Goal: Information Seeking & Learning: Learn about a topic

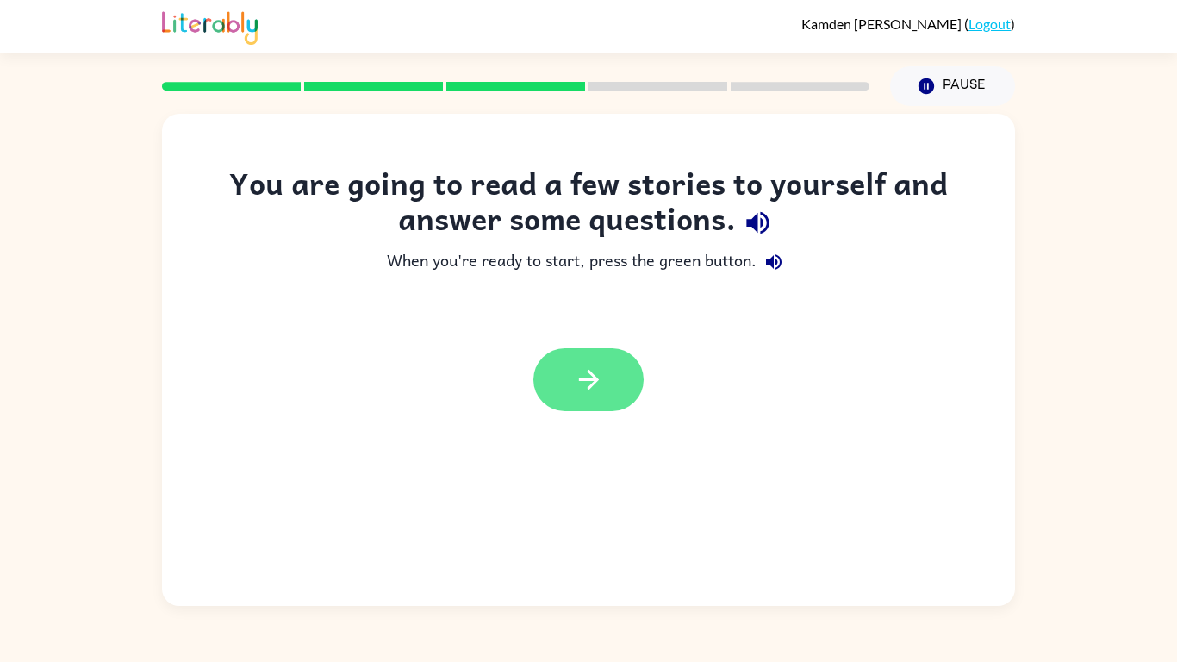
click at [573, 355] on button "button" at bounding box center [588, 379] width 110 height 63
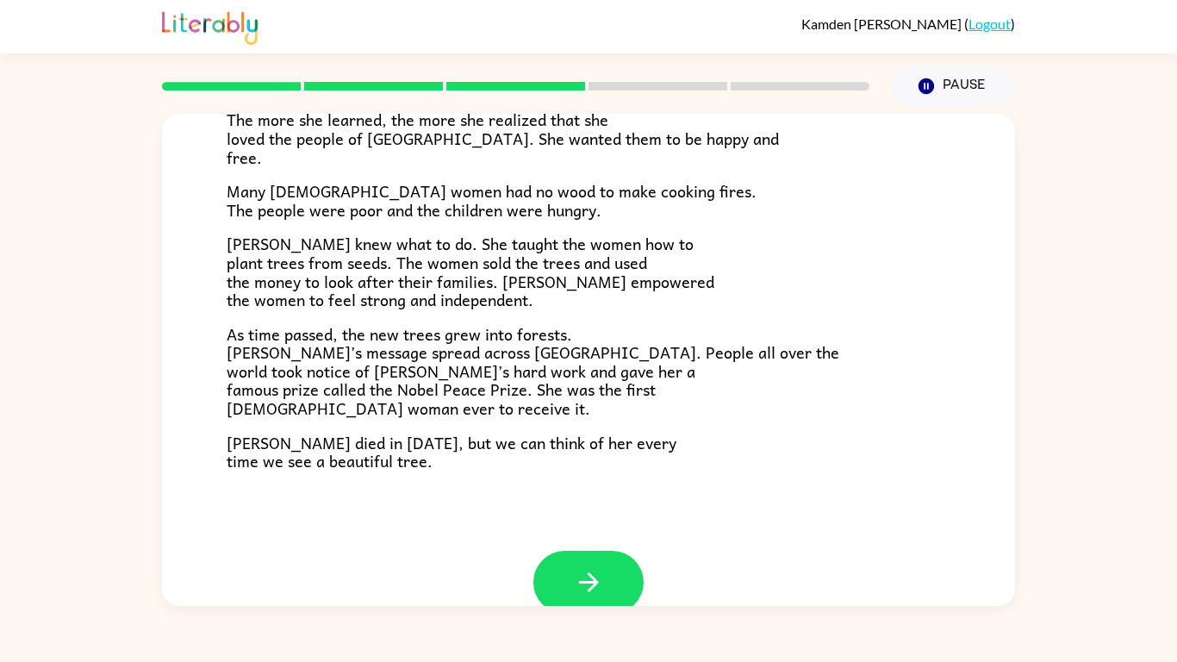
scroll to position [485, 0]
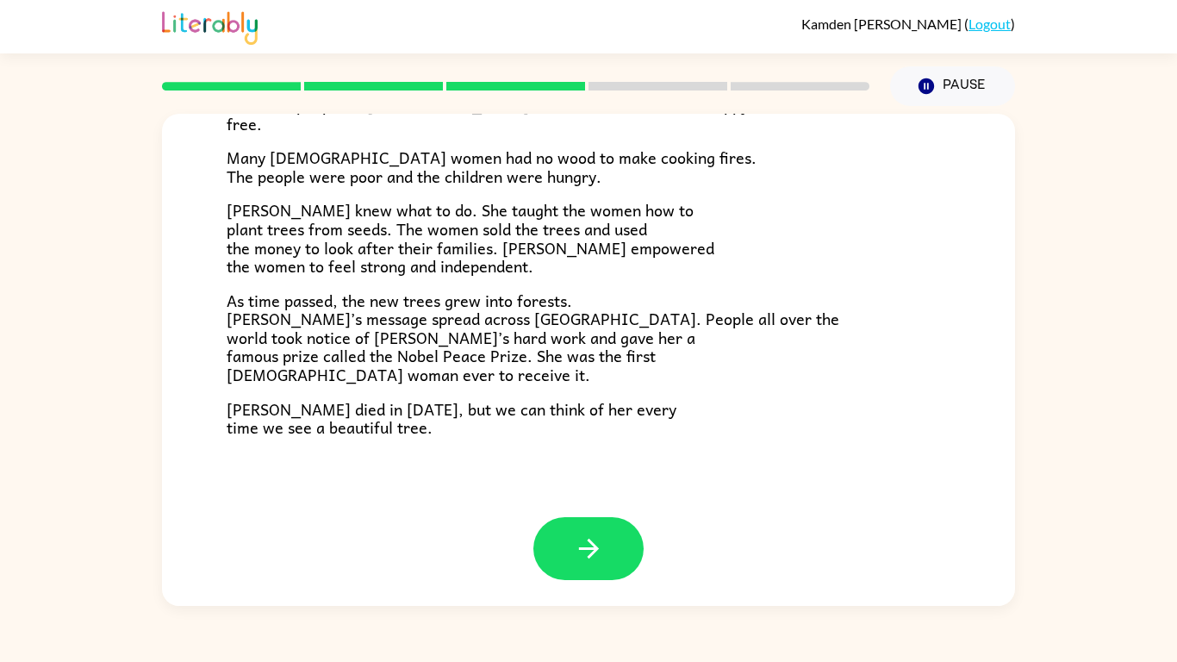
click at [589, 582] on div at bounding box center [588, 561] width 853 height 89
click at [594, 566] on button "button" at bounding box center [588, 548] width 110 height 63
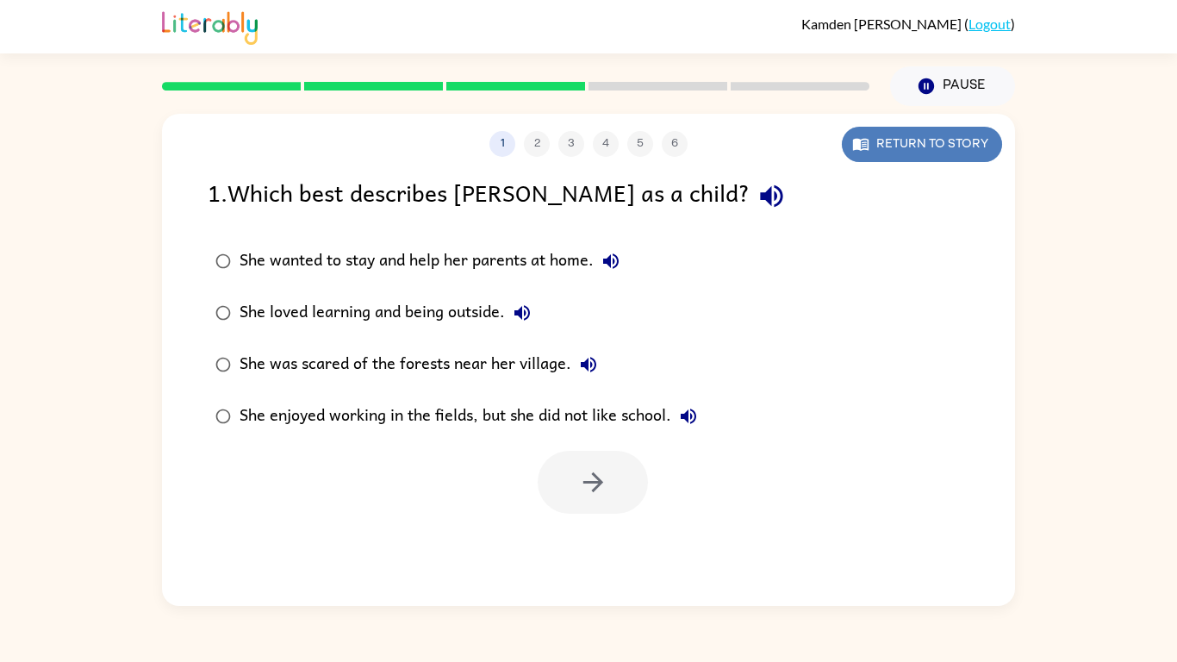
click at [856, 134] on button "Return to story" at bounding box center [922, 144] width 160 height 35
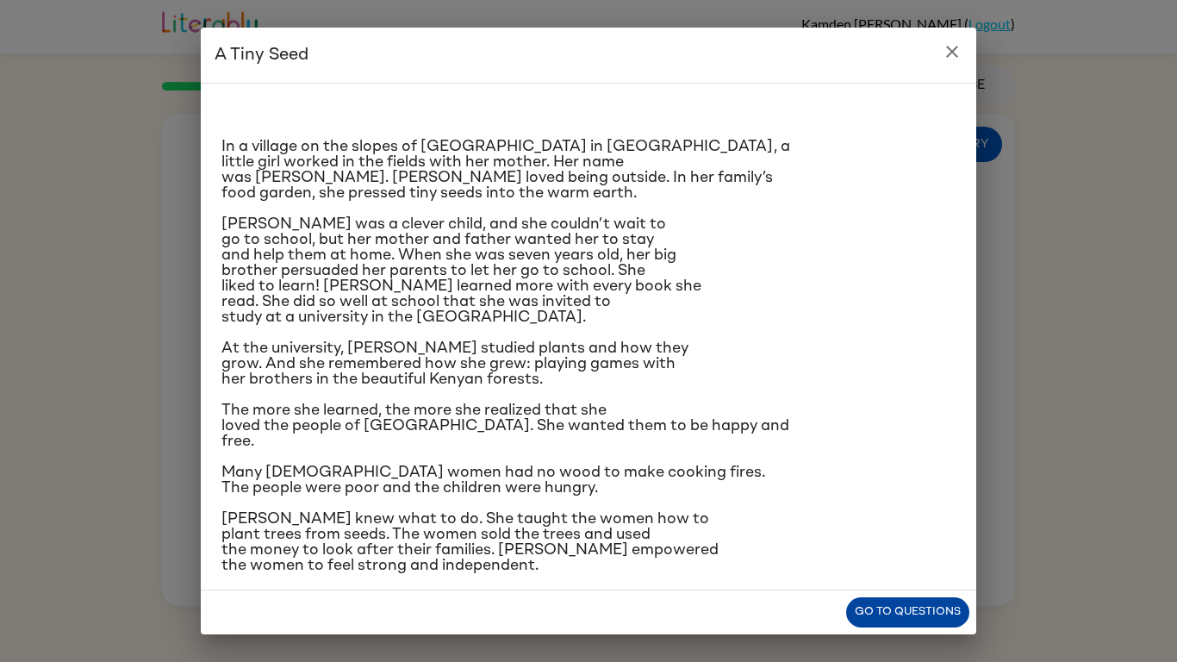
click at [900, 616] on button "Go to questions" at bounding box center [907, 612] width 123 height 30
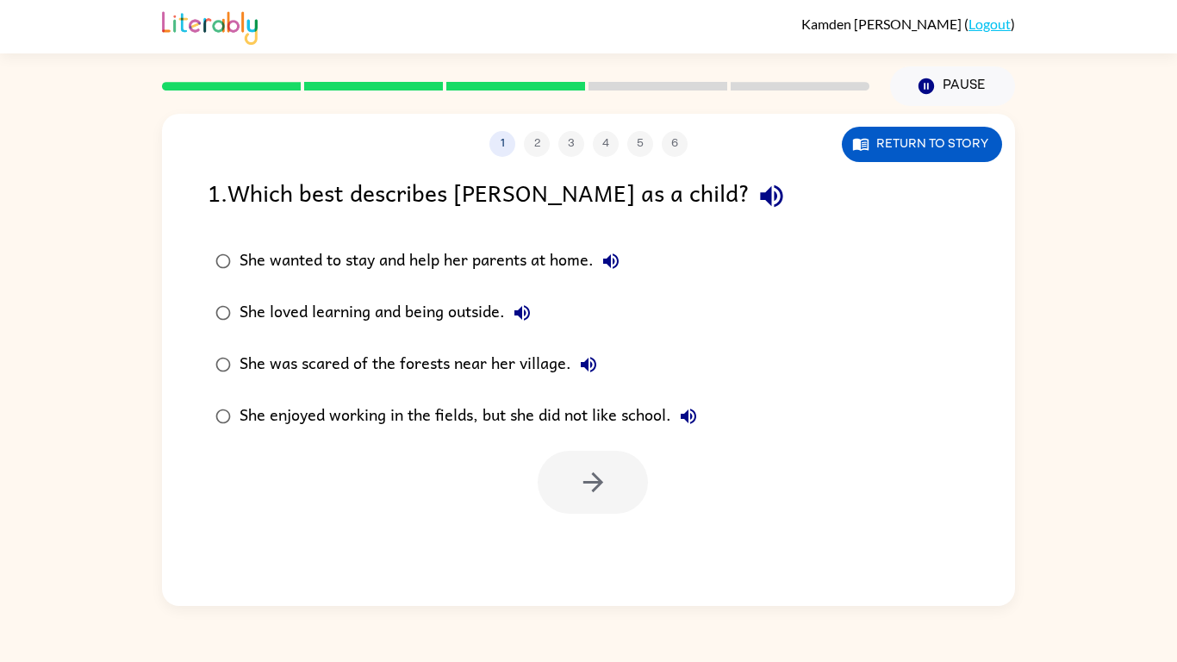
click at [283, 310] on div "She loved learning and being outside." at bounding box center [390, 313] width 300 height 34
click at [567, 457] on button "button" at bounding box center [593, 482] width 110 height 63
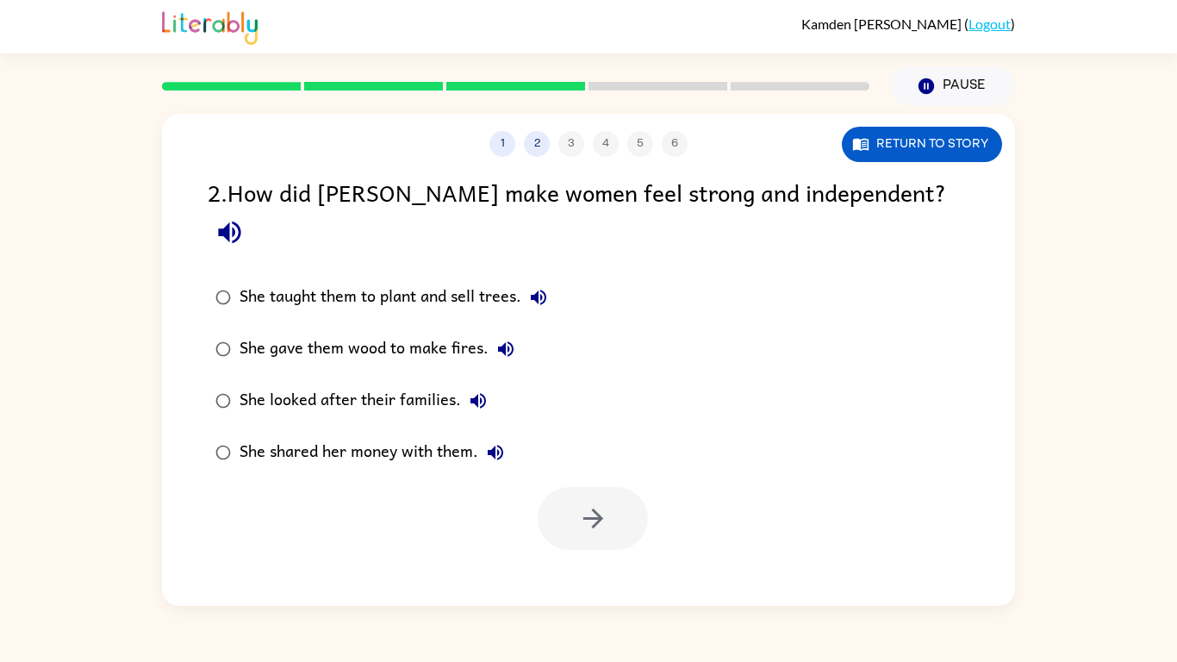
click at [366, 280] on div "She taught them to plant and sell trees." at bounding box center [398, 297] width 316 height 34
click at [566, 487] on button "button" at bounding box center [593, 518] width 110 height 63
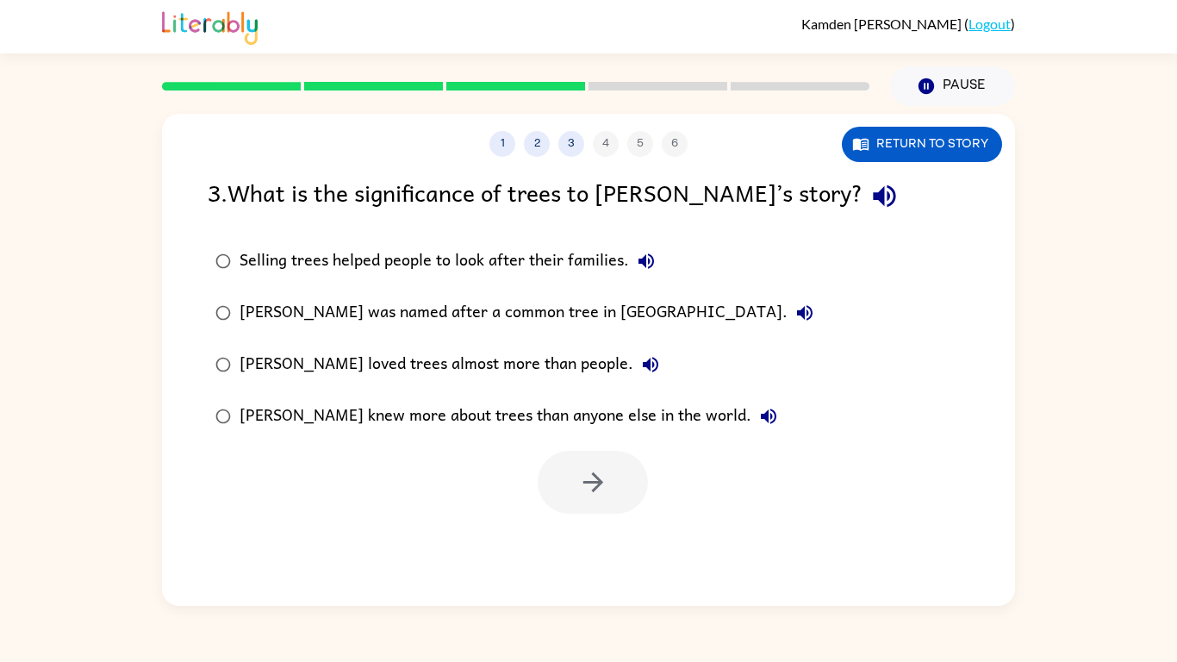
click at [528, 411] on div "[PERSON_NAME] knew more about trees than anyone else in the world." at bounding box center [513, 416] width 546 height 34
click at [581, 468] on icon "button" at bounding box center [593, 482] width 30 height 30
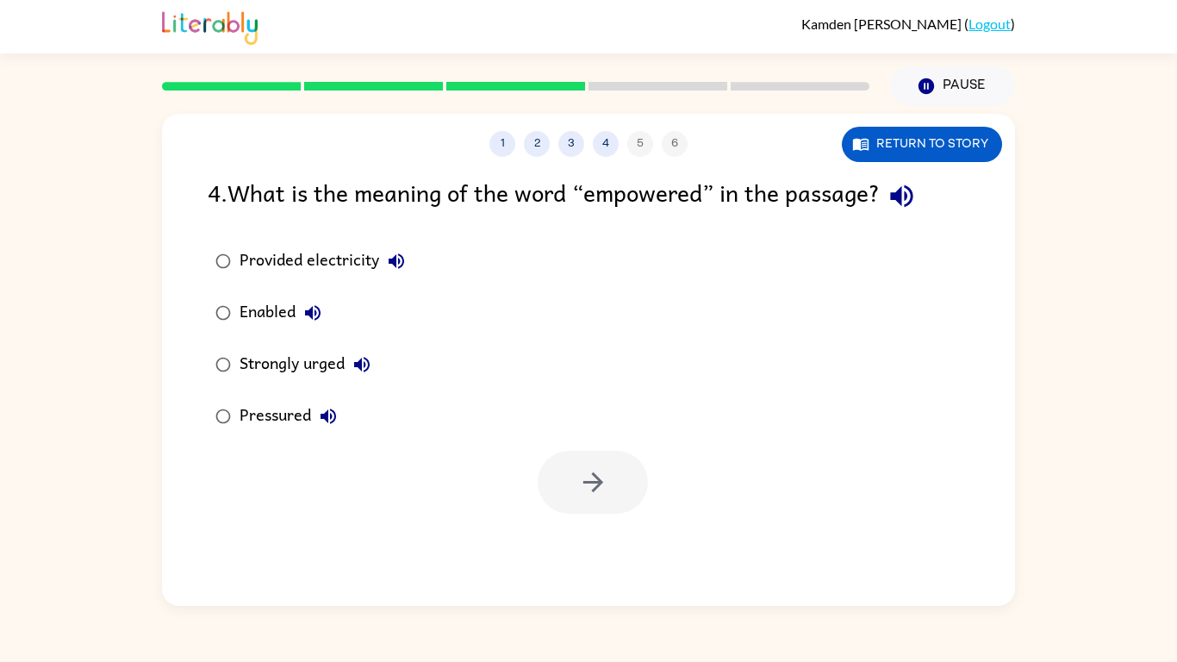
click at [292, 414] on div "Pressured" at bounding box center [293, 416] width 106 height 34
click at [292, 410] on div "Pressured" at bounding box center [293, 416] width 106 height 34
click at [310, 358] on div "Strongly urged" at bounding box center [310, 364] width 140 height 34
click at [247, 308] on div "Enabled" at bounding box center [285, 313] width 90 height 34
click at [600, 497] on button "button" at bounding box center [593, 482] width 110 height 63
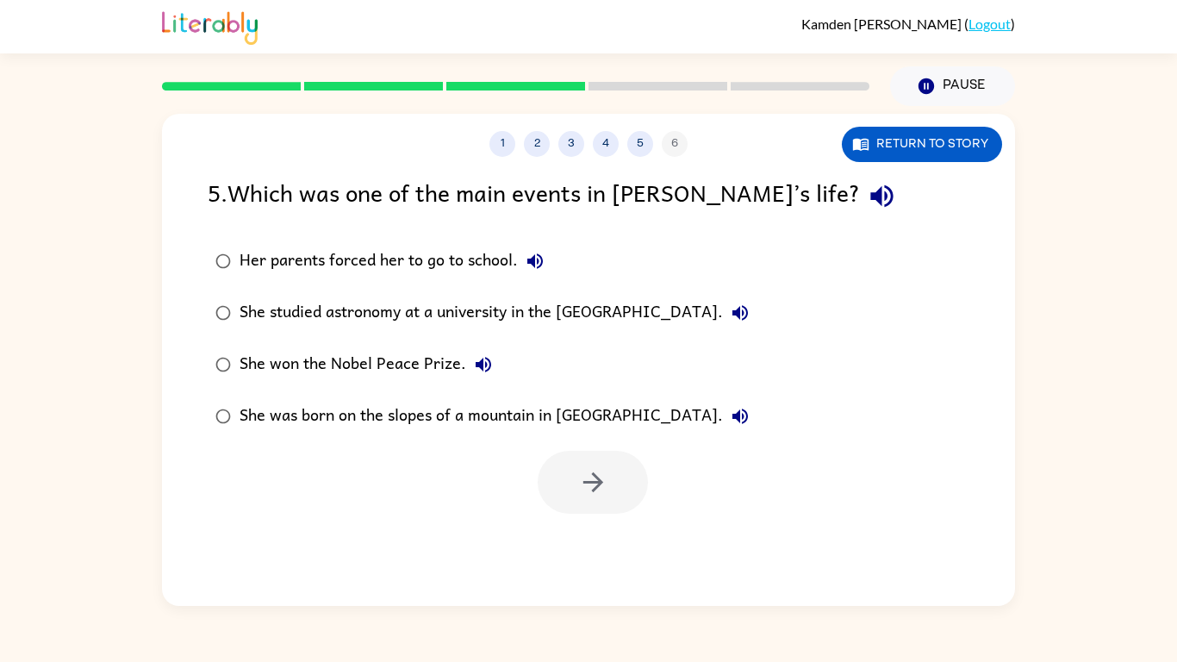
click at [937, 162] on div "1 2 3 4 5 6 Return to story 5 . Which was one of the main events in [PERSON_NAM…" at bounding box center [588, 360] width 853 height 492
click at [934, 142] on button "Return to story" at bounding box center [922, 144] width 160 height 35
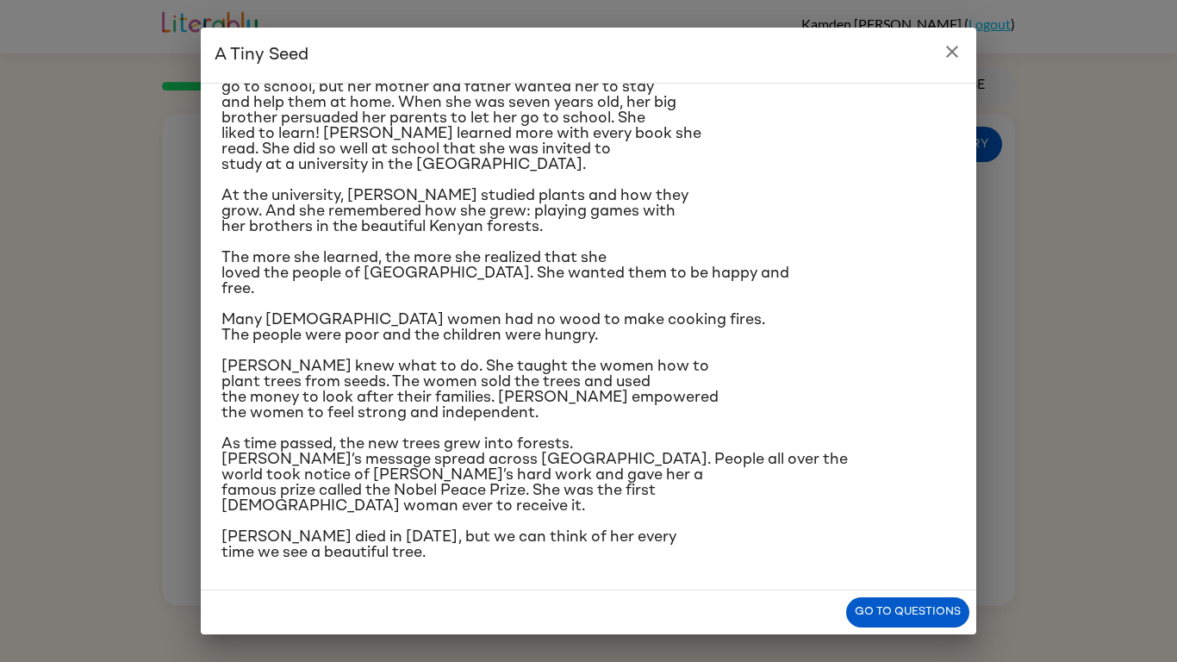
scroll to position [150, 0]
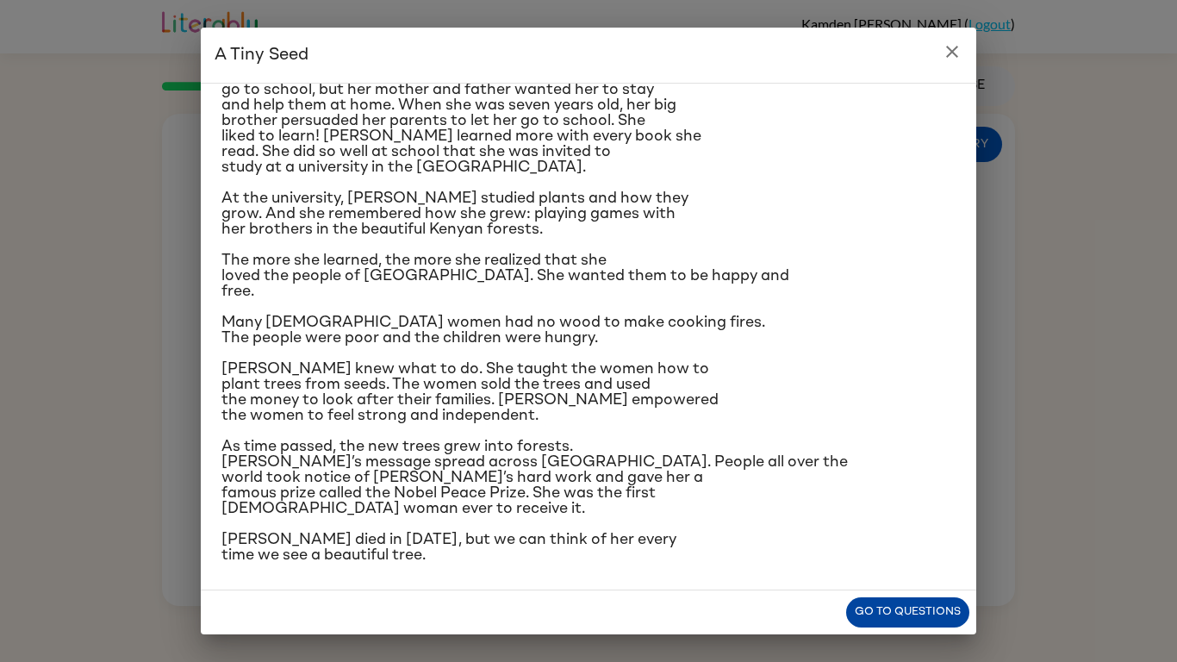
click at [873, 608] on button "Go to questions" at bounding box center [907, 612] width 123 height 30
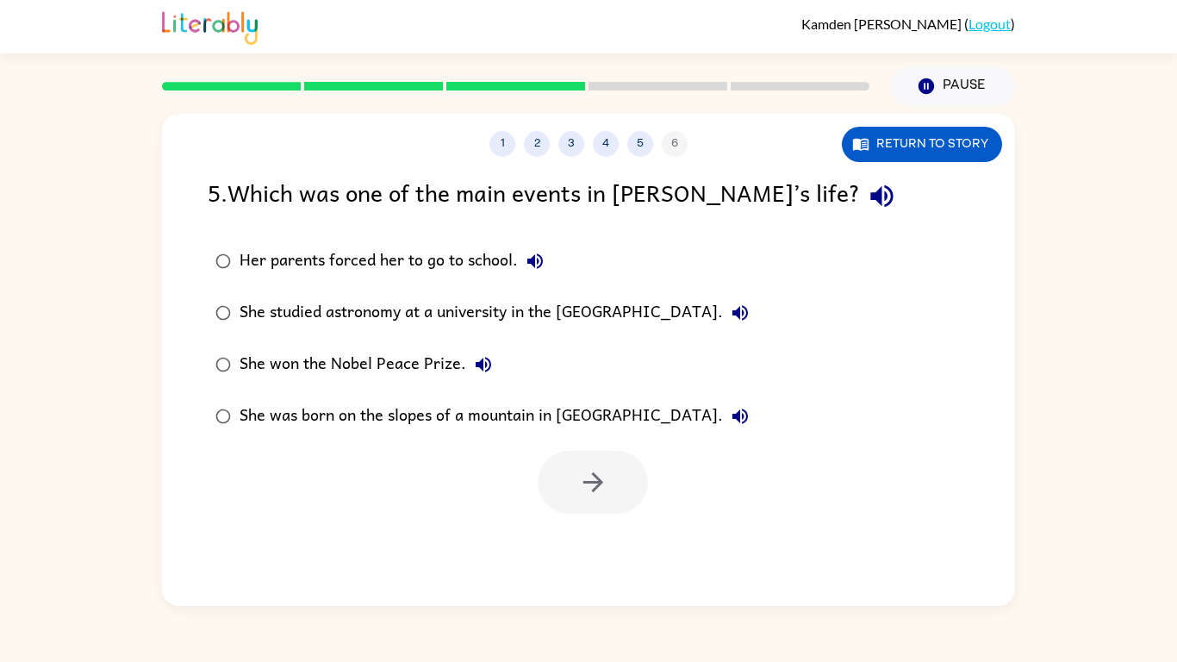
click at [387, 368] on div "She won the Nobel Peace Prize." at bounding box center [370, 364] width 261 height 34
click at [544, 492] on button "button" at bounding box center [593, 482] width 110 height 63
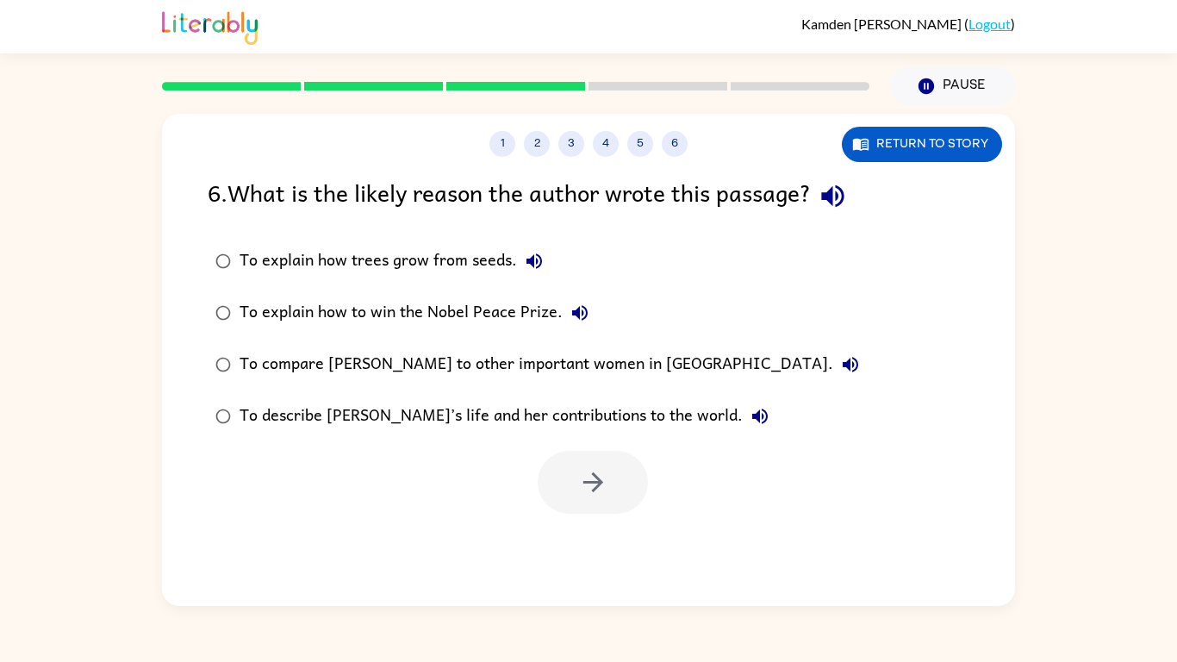
click at [469, 409] on div "To describe [PERSON_NAME]’s life and her contributions to the world." at bounding box center [509, 416] width 538 height 34
click at [581, 499] on button "button" at bounding box center [593, 482] width 110 height 63
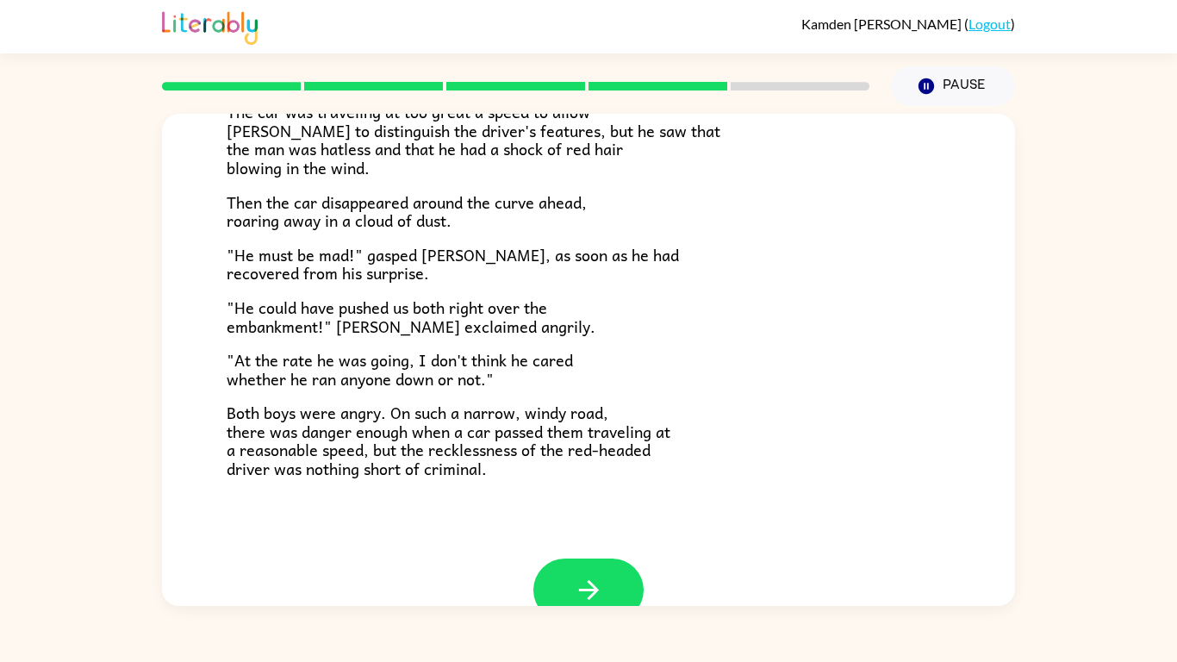
scroll to position [478, 0]
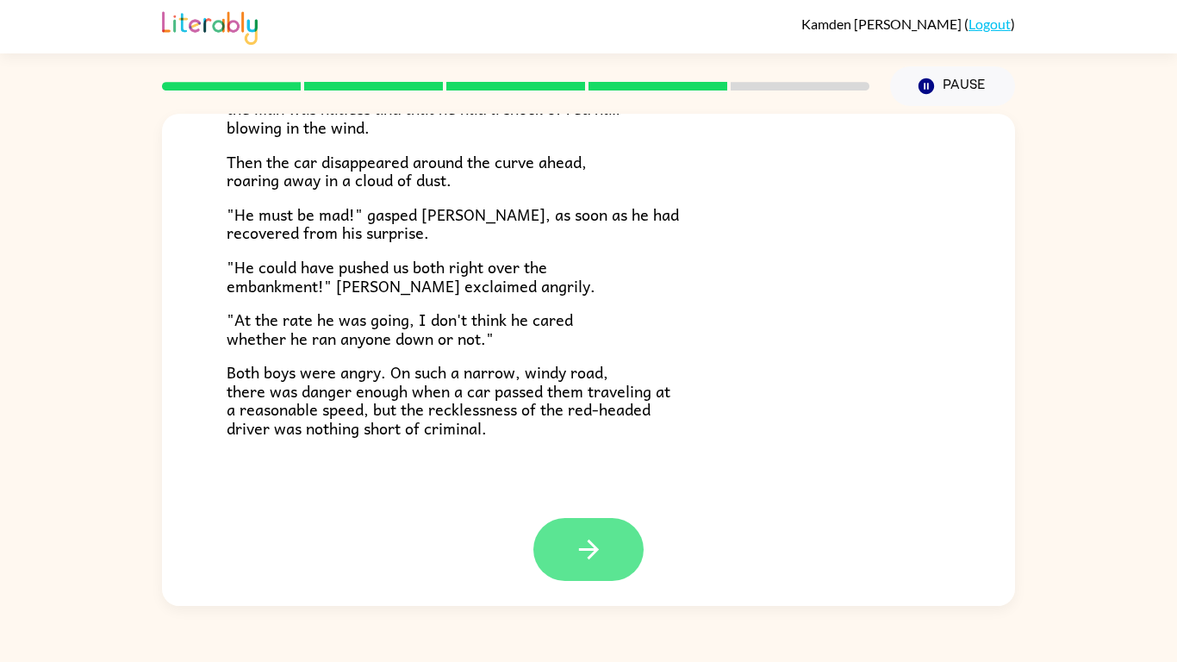
click at [580, 568] on button "button" at bounding box center [588, 549] width 110 height 63
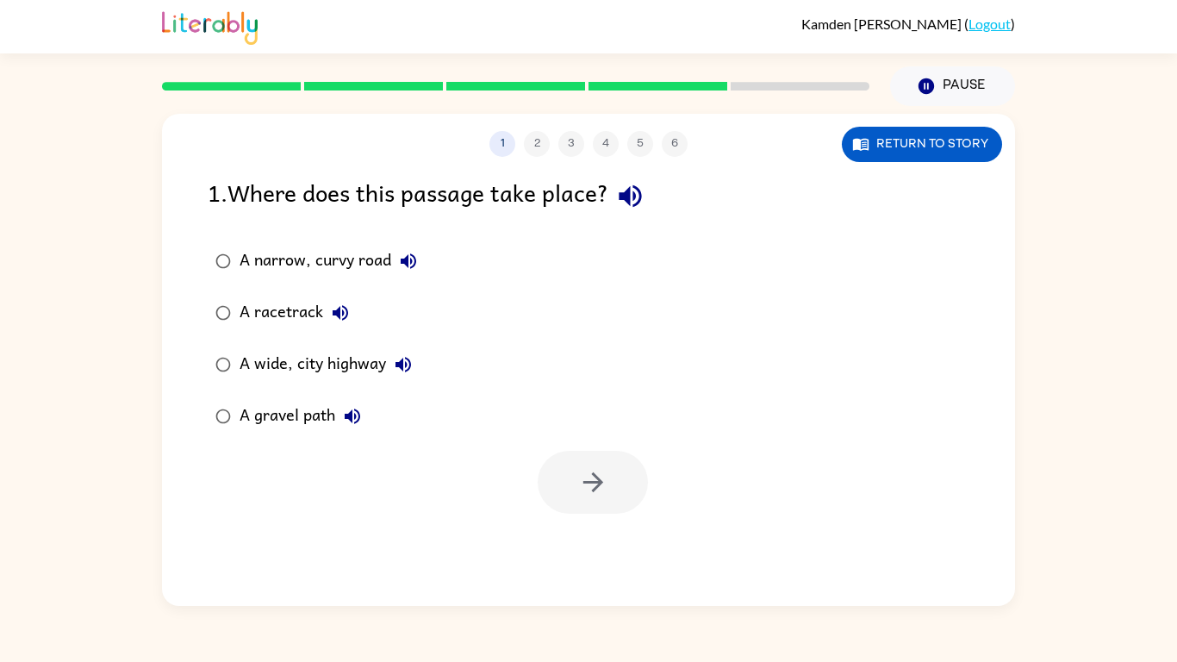
scroll to position [0, 0]
click at [276, 420] on div "A gravel path" at bounding box center [305, 416] width 130 height 34
click at [563, 466] on button "button" at bounding box center [593, 482] width 110 height 63
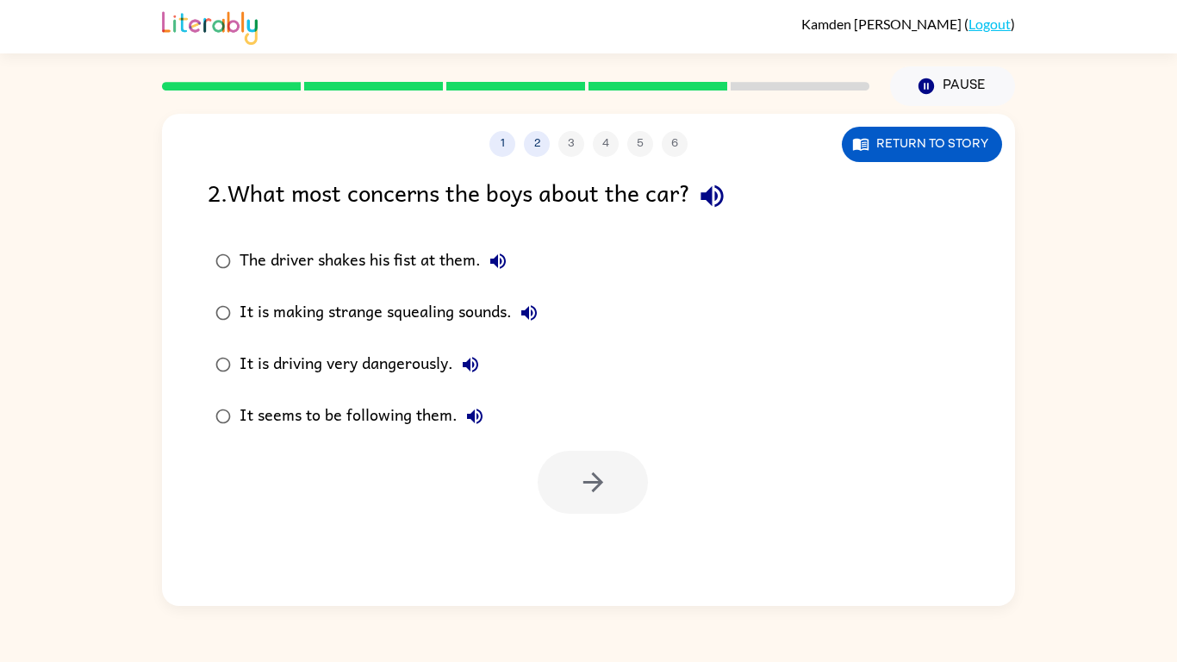
click at [396, 364] on div "It is driving very dangerously." at bounding box center [364, 364] width 248 height 34
click at [576, 453] on button "button" at bounding box center [593, 482] width 110 height 63
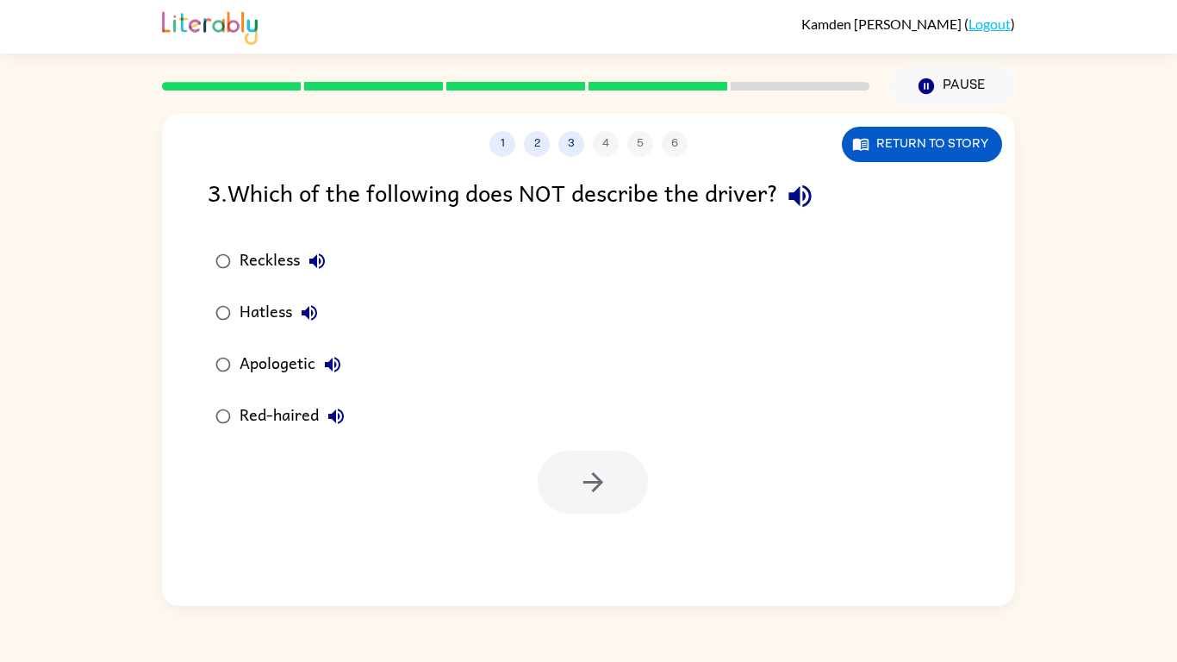
click at [284, 362] on div "Apologetic" at bounding box center [295, 364] width 110 height 34
click at [593, 478] on icon "button" at bounding box center [593, 482] width 30 height 30
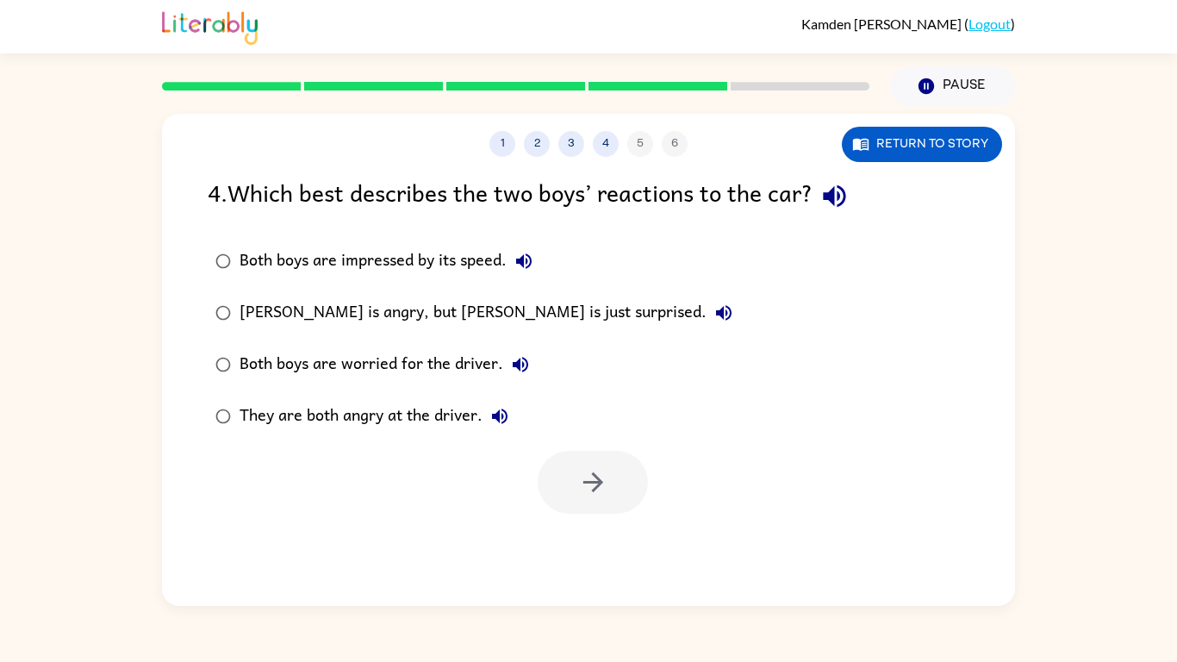
click at [348, 355] on div "Both boys are worried for the driver." at bounding box center [389, 364] width 298 height 34
click at [588, 476] on icon "button" at bounding box center [593, 482] width 30 height 30
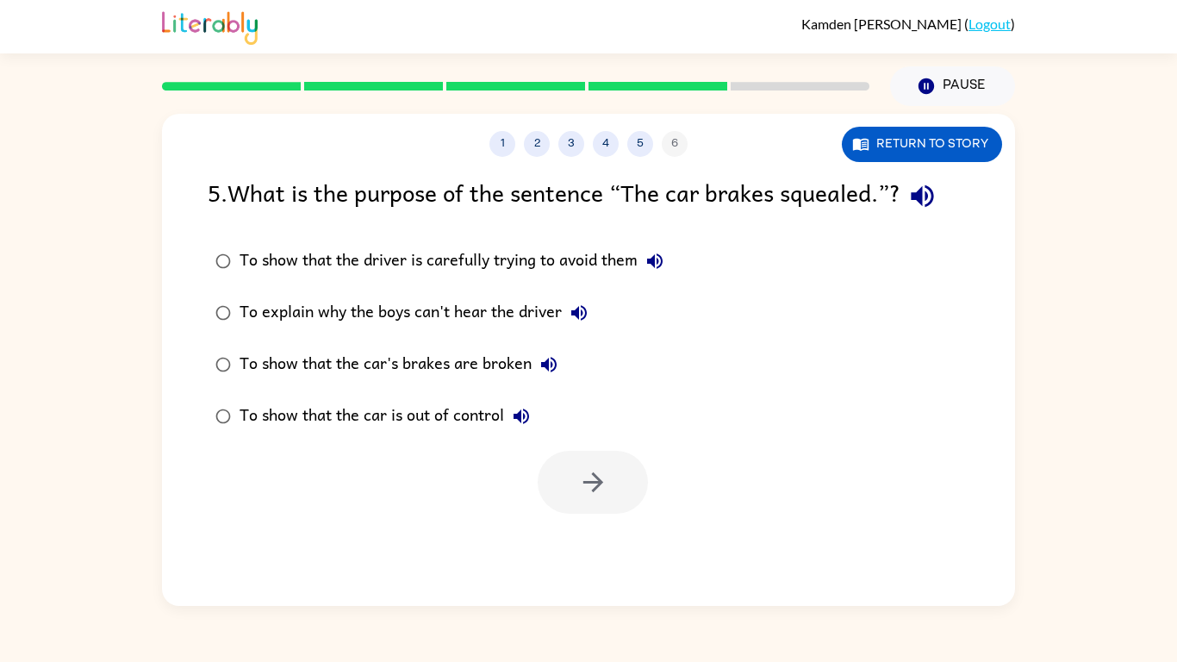
click at [458, 409] on div "To show that the car is out of control" at bounding box center [389, 416] width 299 height 34
click at [573, 462] on button "button" at bounding box center [593, 482] width 110 height 63
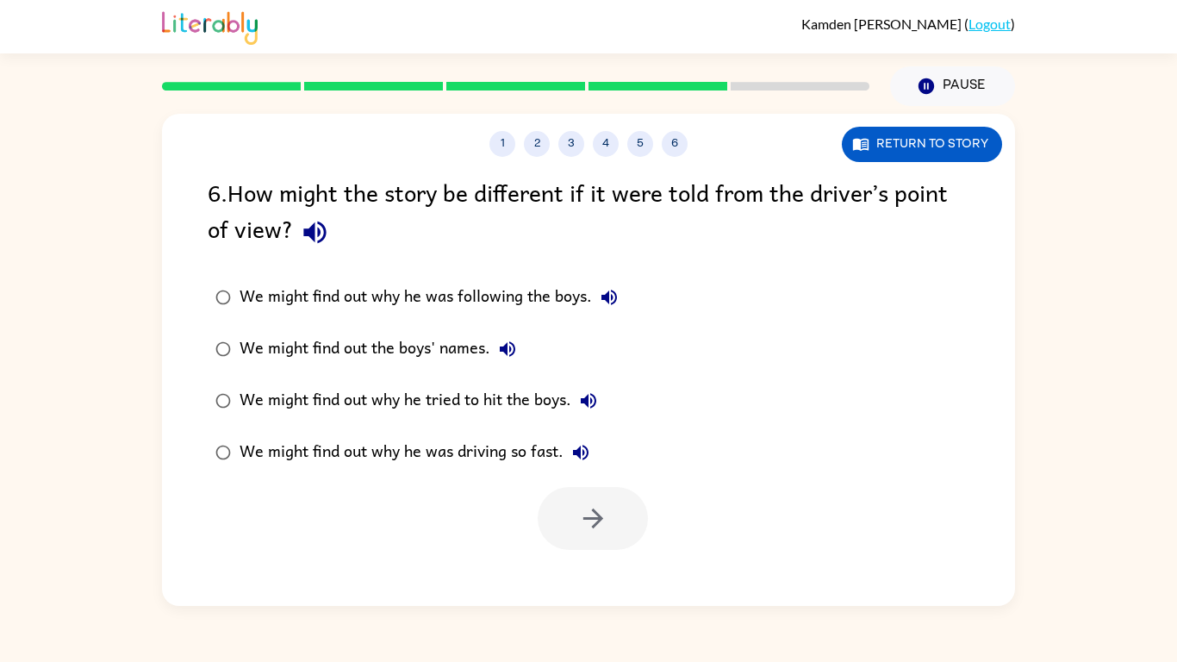
click at [379, 397] on div "We might find out why he tried to hit the boys." at bounding box center [423, 400] width 366 height 34
click at [578, 520] on icon "button" at bounding box center [593, 518] width 30 height 30
